Goal: Task Accomplishment & Management: Use online tool/utility

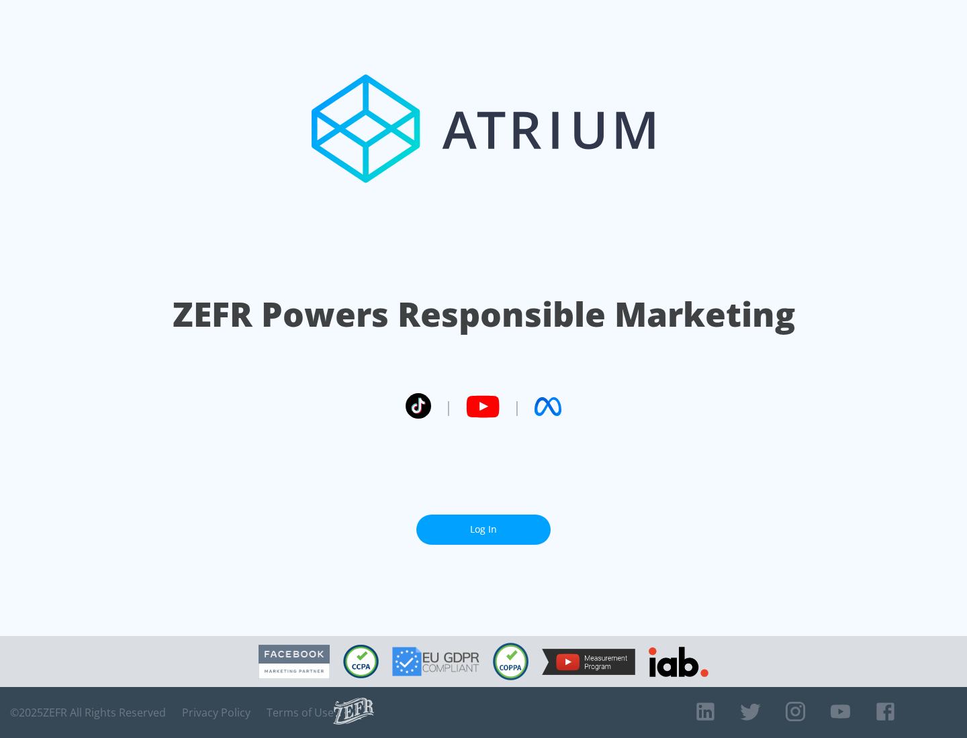
click at [483, 524] on link "Log In" at bounding box center [483, 530] width 134 height 30
